Goal: Task Accomplishment & Management: Manage account settings

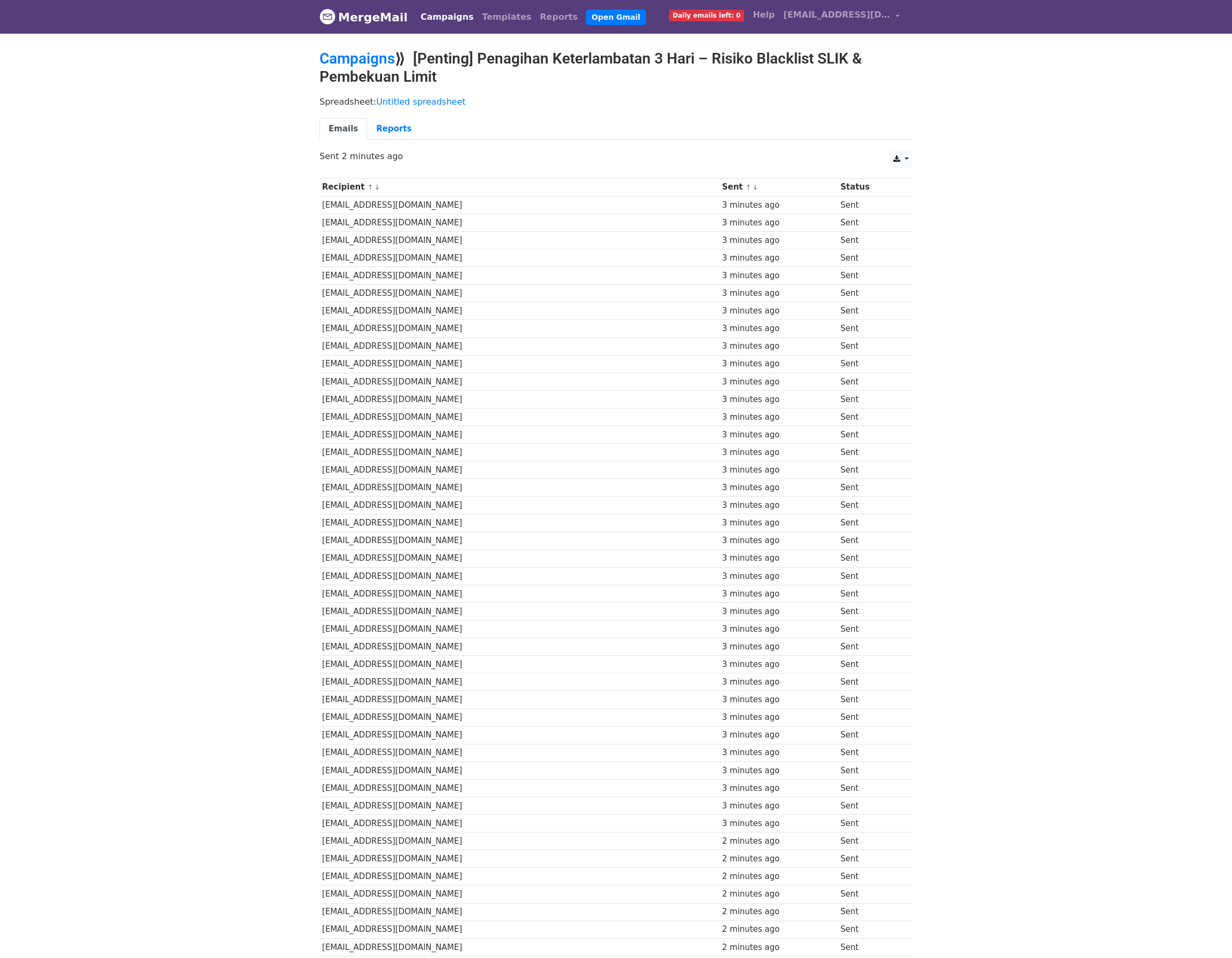
click at [449, 10] on link "Campaigns" at bounding box center [447, 17] width 62 height 22
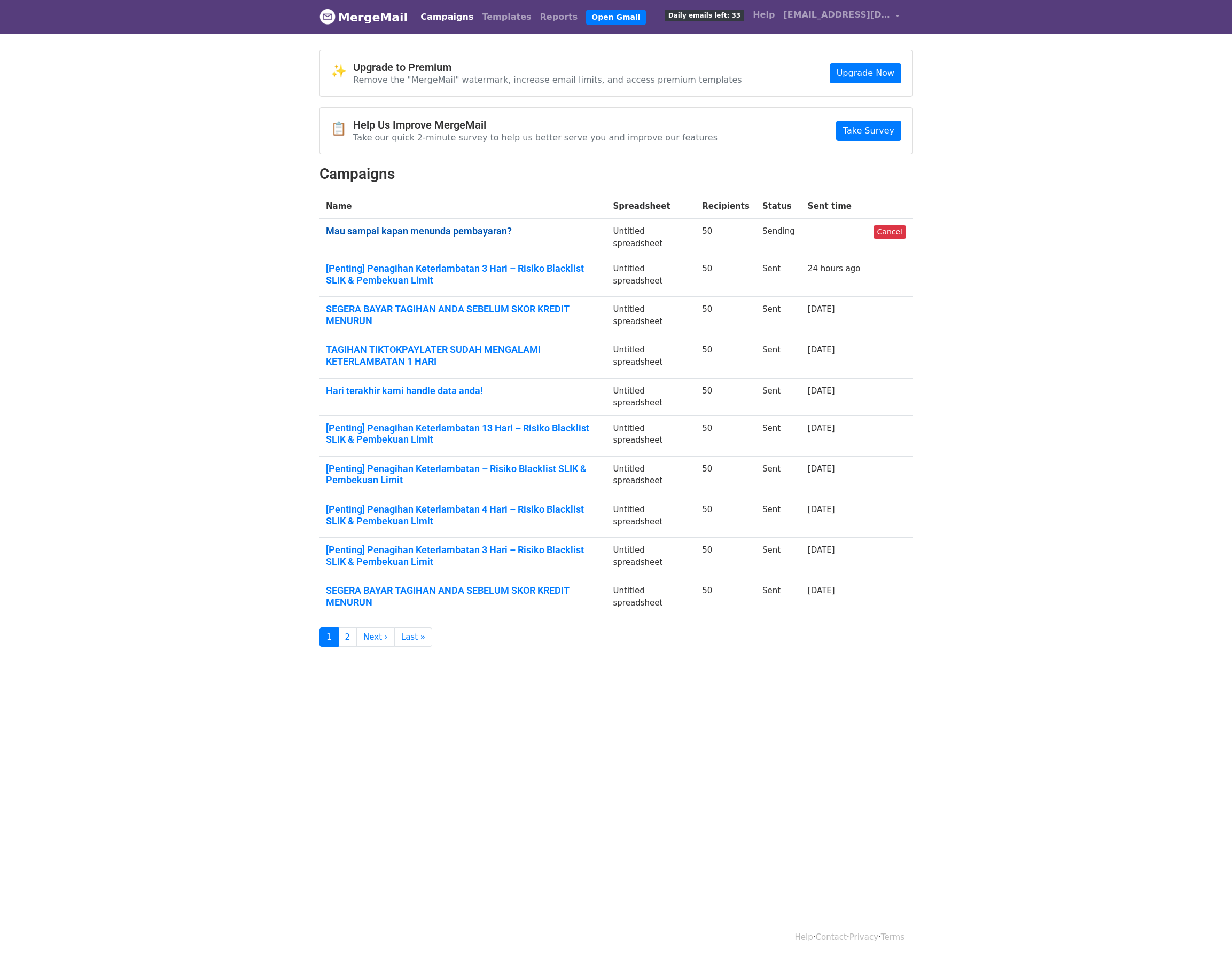
click at [455, 233] on link "Mau sampai kapan menunda pembayaran?" at bounding box center [463, 231] width 274 height 12
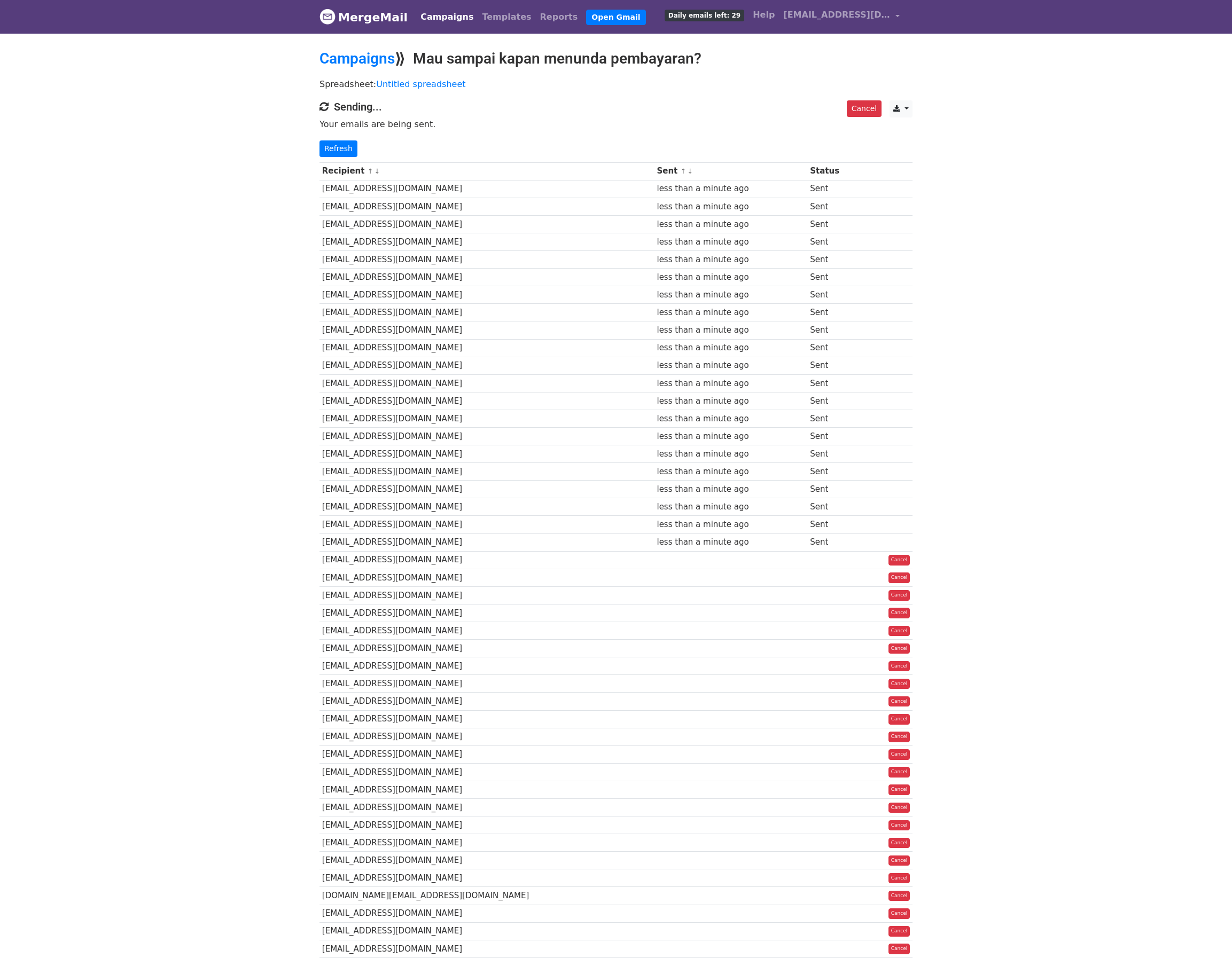
click at [654, 923] on td at bounding box center [730, 914] width 153 height 18
click at [345, 149] on link "Refresh" at bounding box center [338, 148] width 38 height 17
